Goal: Task Accomplishment & Management: Complete application form

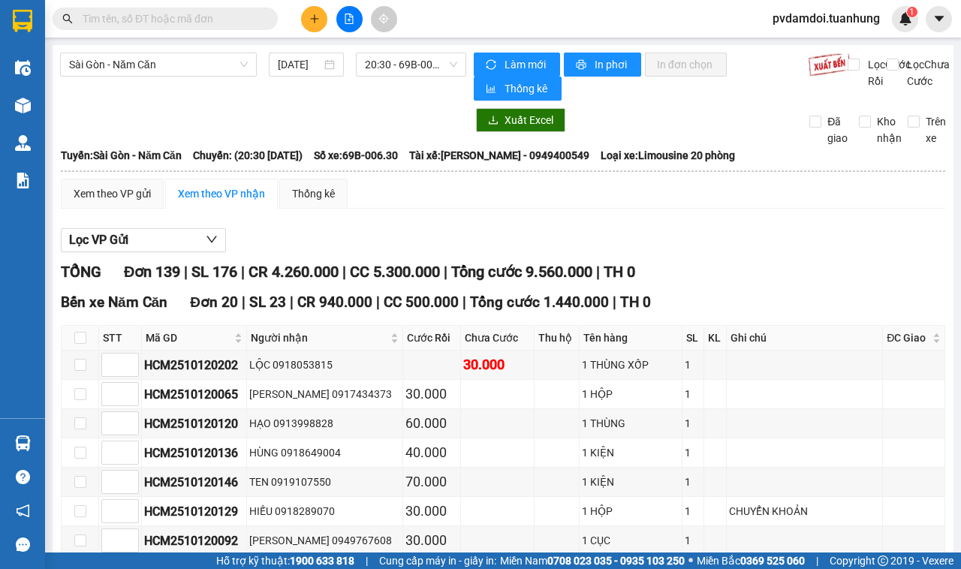
scroll to position [4878, 0]
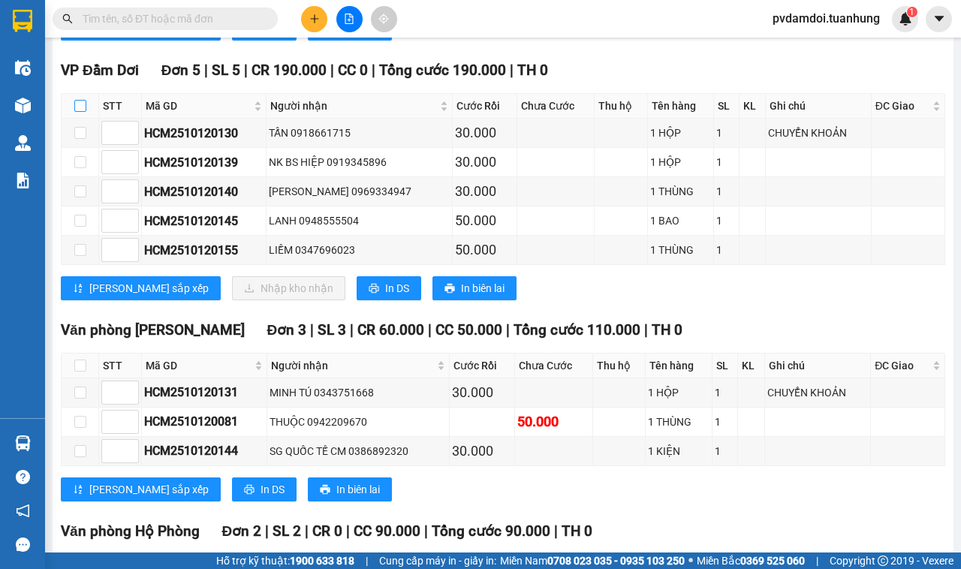
click at [79, 112] on input "checkbox" at bounding box center [80, 106] width 12 height 12
checkbox input "true"
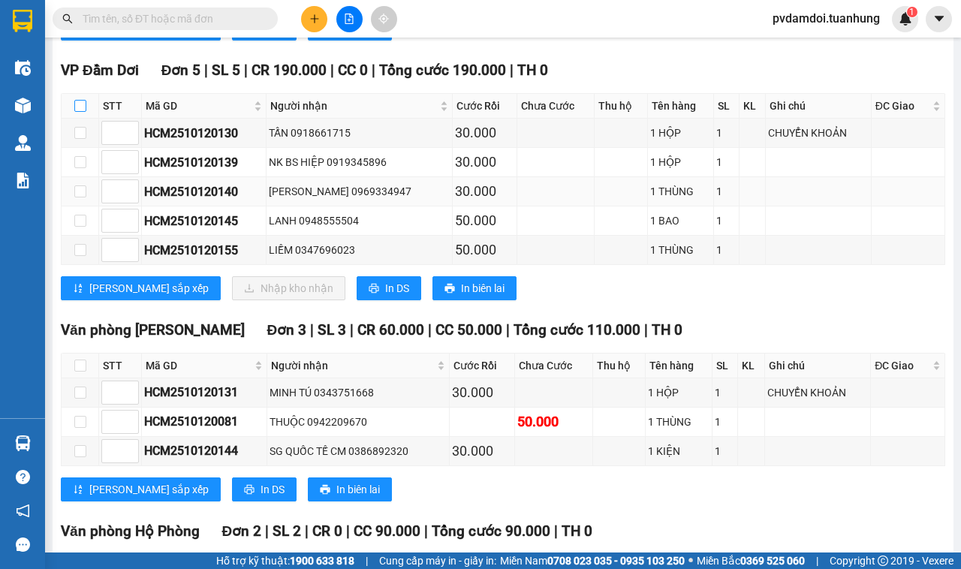
checkbox input "true"
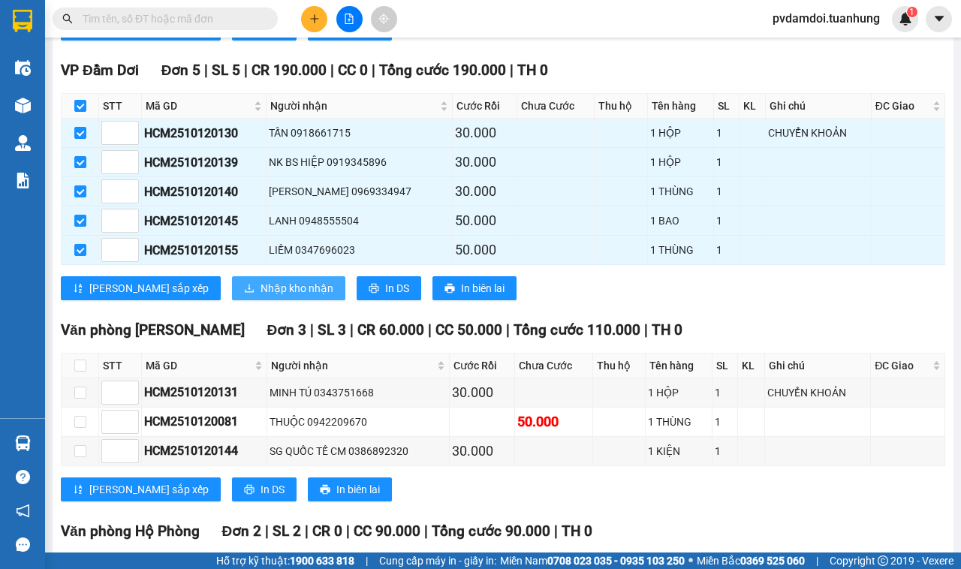
click at [232, 300] on button "Nhập kho nhận" at bounding box center [288, 288] width 113 height 24
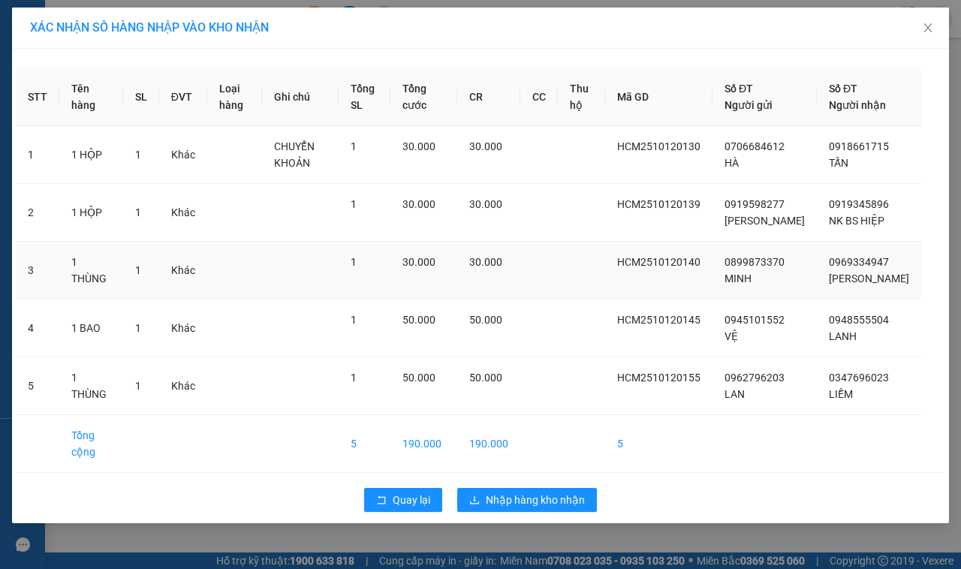
click at [546, 299] on td at bounding box center [539, 271] width 38 height 58
click at [543, 508] on span "Nhập hàng kho nhận" at bounding box center [535, 500] width 99 height 17
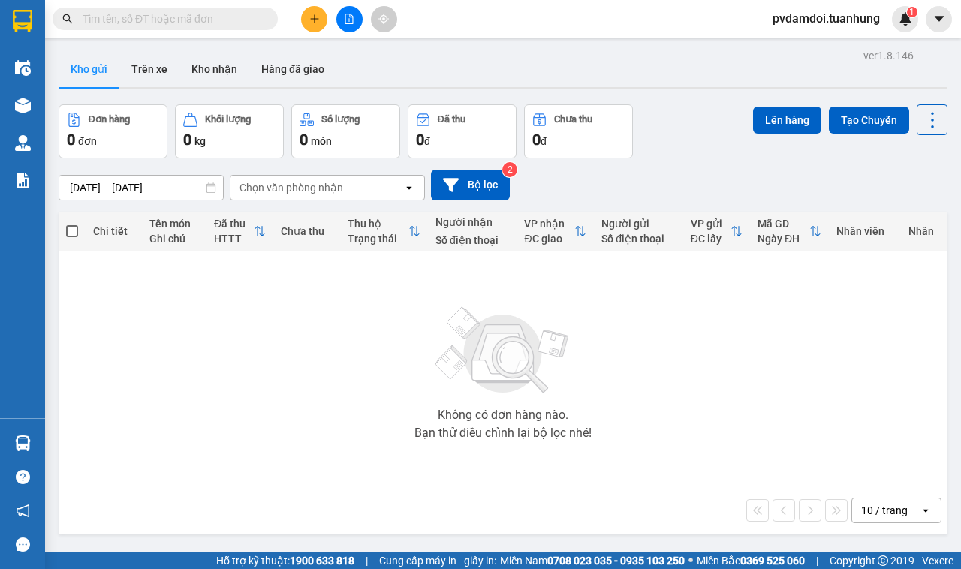
click at [323, 17] on button at bounding box center [314, 19] width 26 height 26
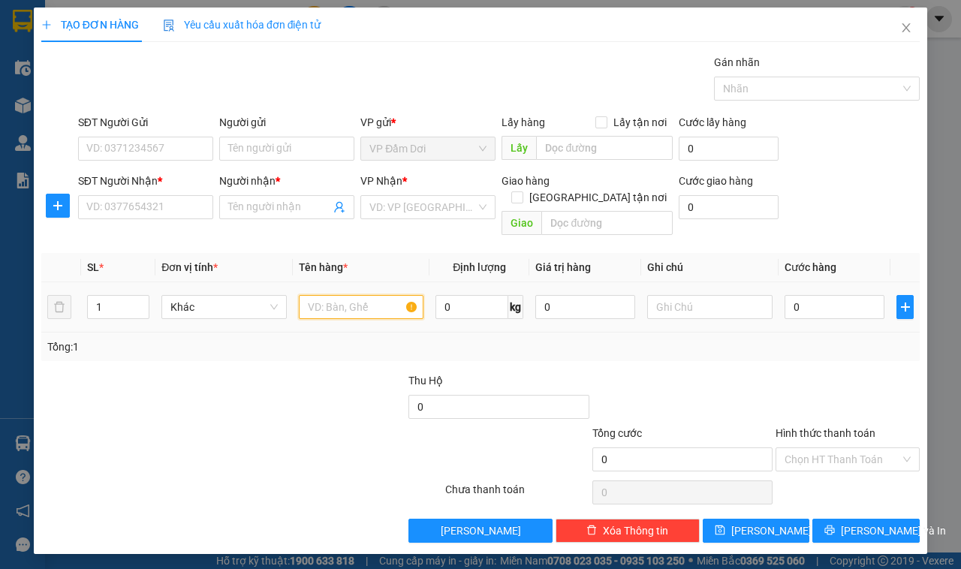
click at [320, 298] on input "text" at bounding box center [361, 307] width 125 height 24
click at [192, 152] on input "SĐT Người Gửi" at bounding box center [145, 149] width 135 height 24
click at [816, 300] on input "0" at bounding box center [834, 307] width 100 height 24
type input "002"
type input "2"
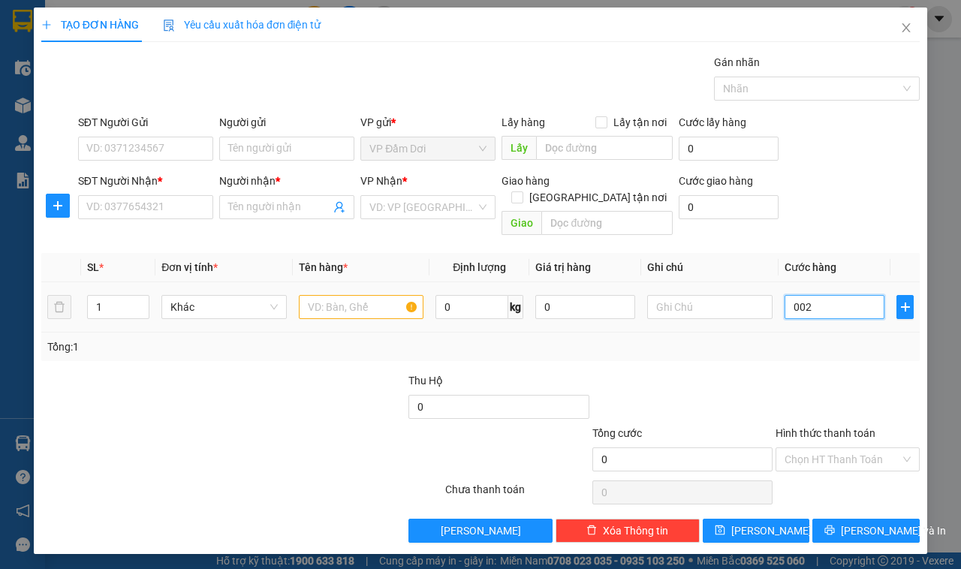
type input "2"
type input "0.025"
type input "25"
type input "00.250"
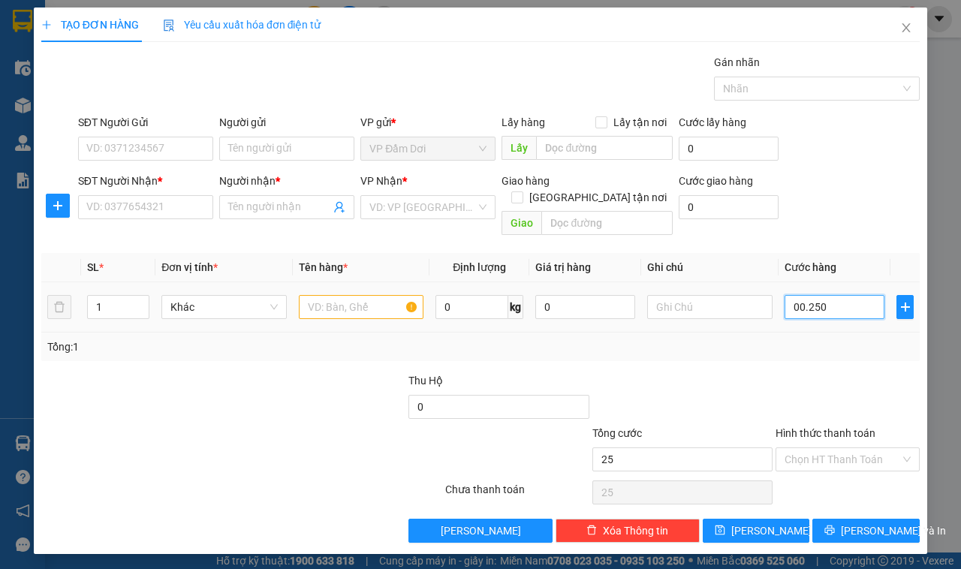
type input "250"
click at [864, 338] on div "Tổng: 1" at bounding box center [480, 346] width 866 height 17
type input "250.000"
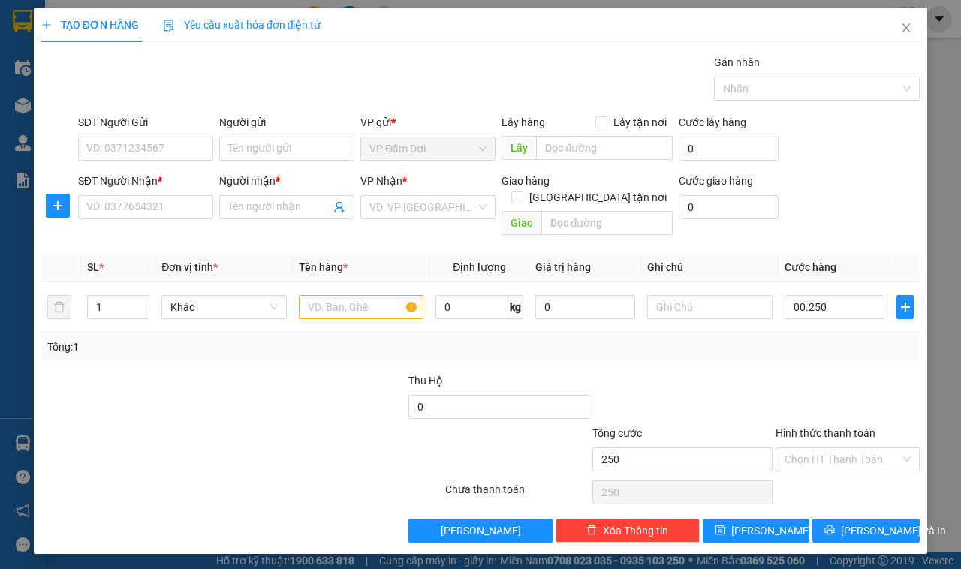
type input "250.000"
click at [175, 148] on input "SĐT Người Gửi" at bounding box center [145, 149] width 135 height 24
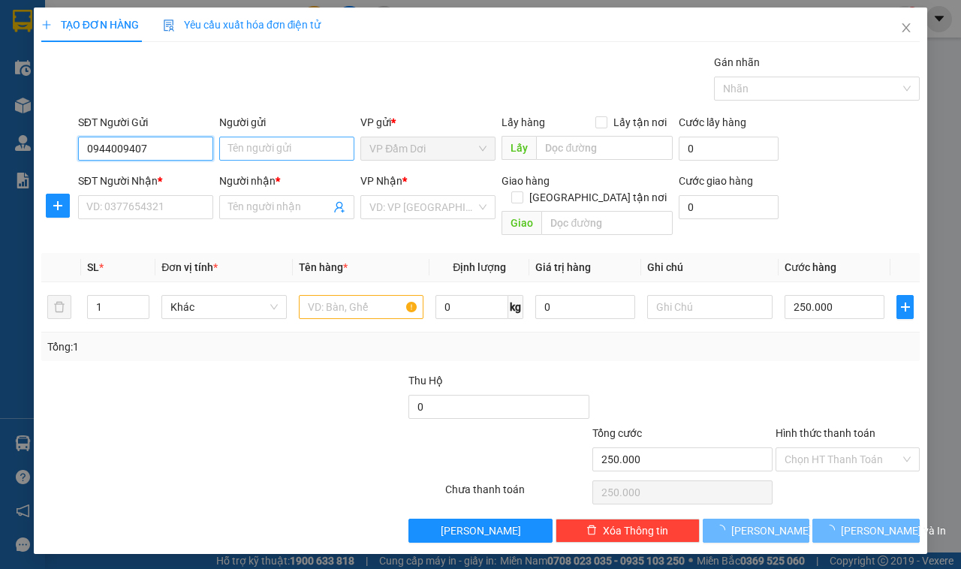
type input "0944009407"
click at [263, 154] on input "Người gửi" at bounding box center [286, 149] width 135 height 24
type input "NGUYỄN ÁI VÂN"
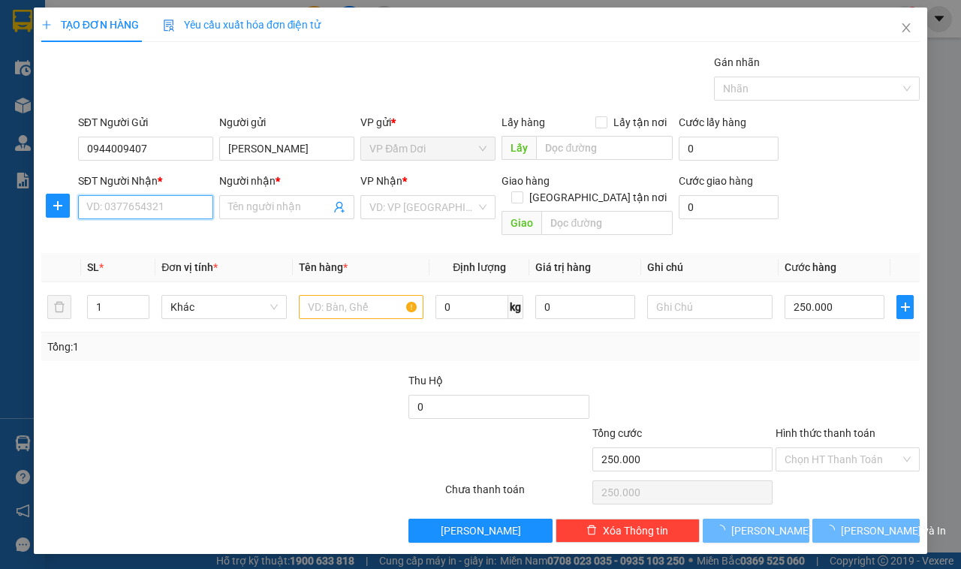
click at [171, 212] on input "SĐT Người Nhận *" at bounding box center [145, 207] width 135 height 24
type input "0944009407"
click at [295, 215] on input "Người nhận *" at bounding box center [279, 207] width 102 height 17
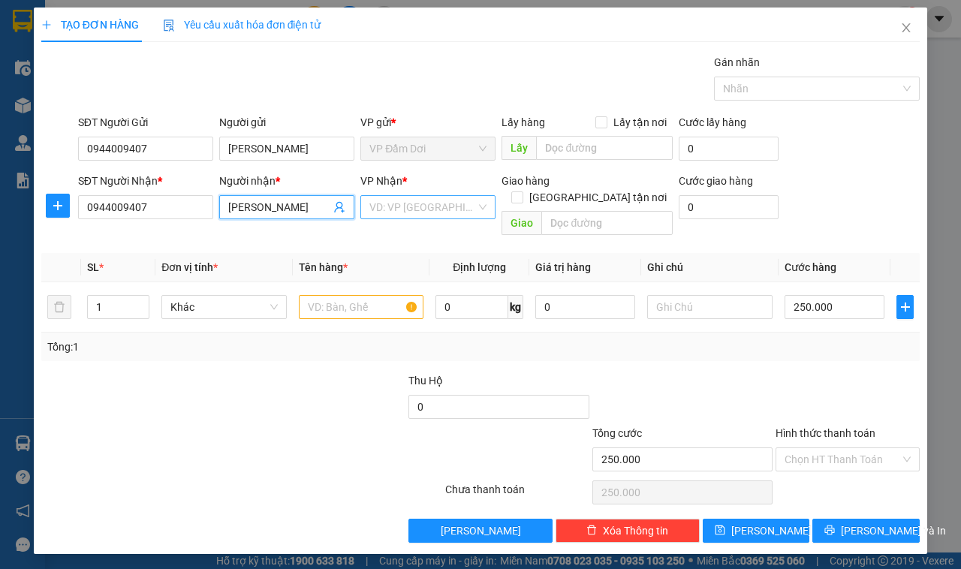
type input "NGUYỄN ÁI VÂN"
click at [387, 218] on input "search" at bounding box center [422, 207] width 107 height 23
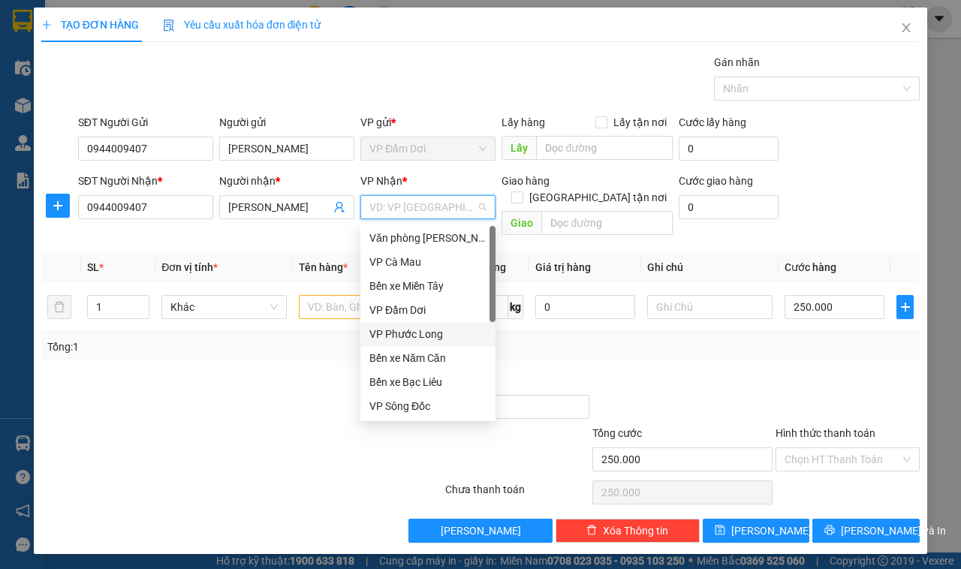
scroll to position [95, 0]
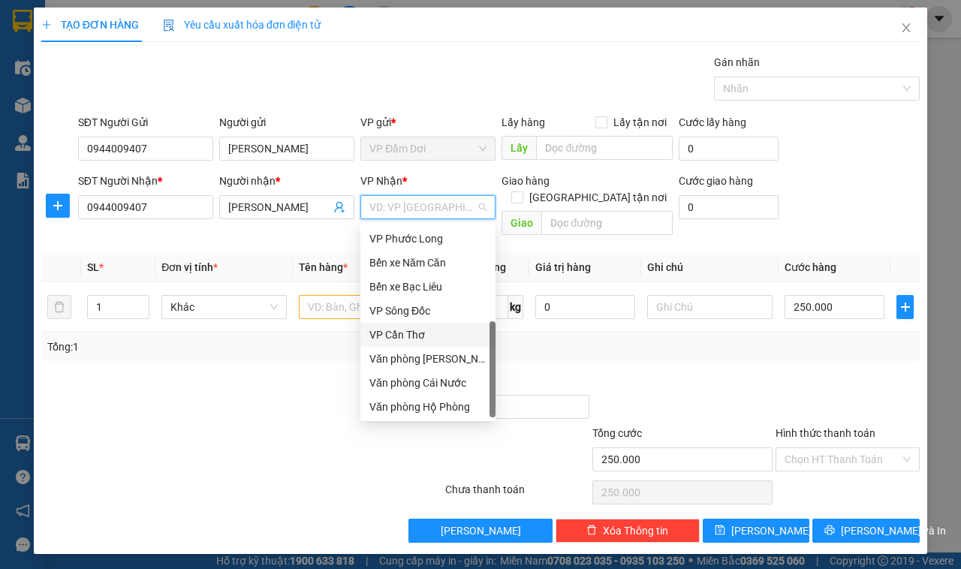
click at [413, 326] on div "VP Cần Thơ" at bounding box center [427, 334] width 117 height 17
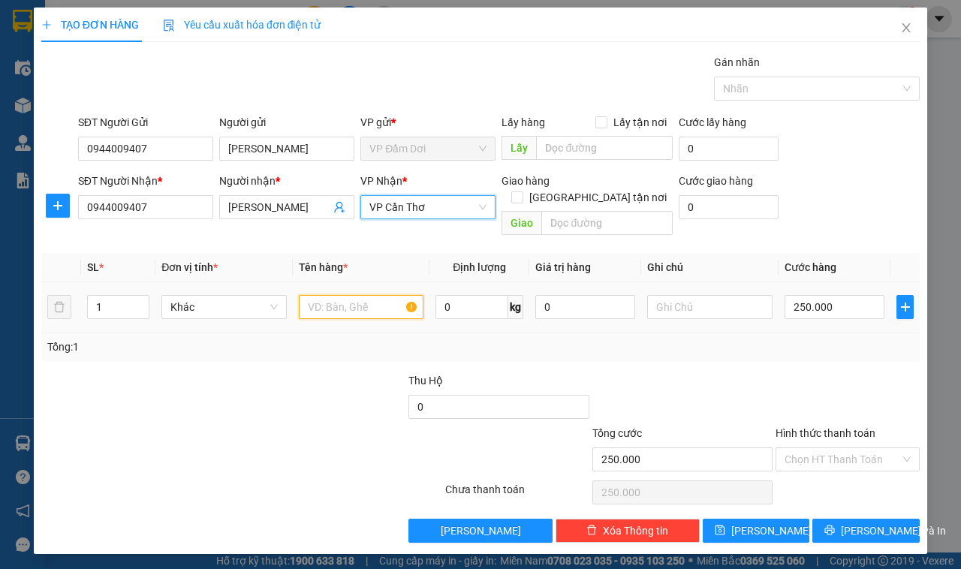
click at [354, 295] on input "text" at bounding box center [361, 307] width 125 height 24
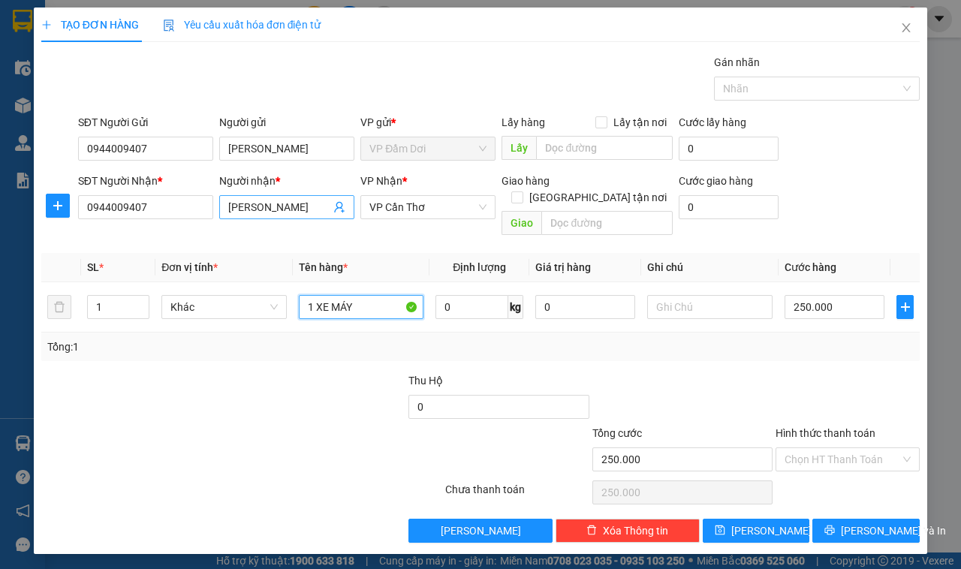
type input "1 XE MÁY"
click at [320, 215] on input "NGUYỄN ÁI VÂN" at bounding box center [279, 207] width 102 height 17
type input "NGUYỄN ÁI VÂN ( KHÁCH THEO XE 074)"
click at [357, 295] on input "1 XE MÁY" at bounding box center [361, 307] width 125 height 24
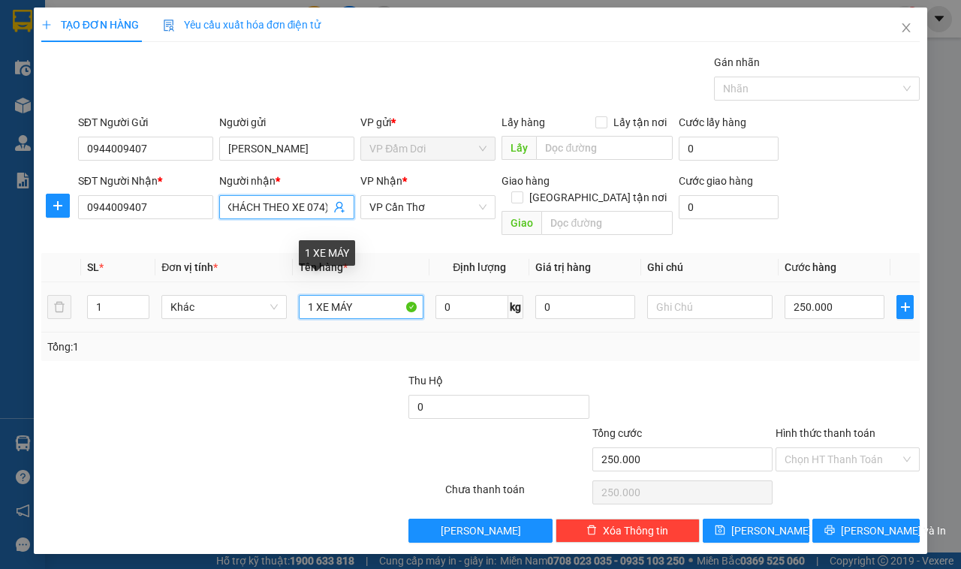
scroll to position [0, 0]
type input "1 XE MÁY 69AA 32265"
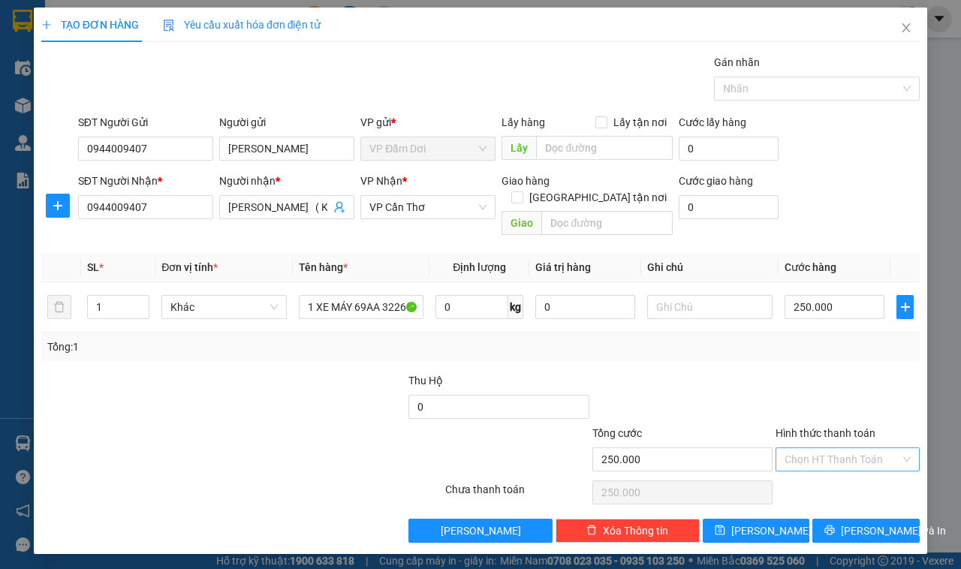
click at [828, 448] on input "Hình thức thanh toán" at bounding box center [842, 459] width 116 height 23
click at [835, 475] on div "Tại văn phòng" at bounding box center [847, 474] width 126 height 17
type input "0"
click at [828, 519] on button "Lưu và In" at bounding box center [865, 531] width 107 height 24
